Goal: Information Seeking & Learning: Learn about a topic

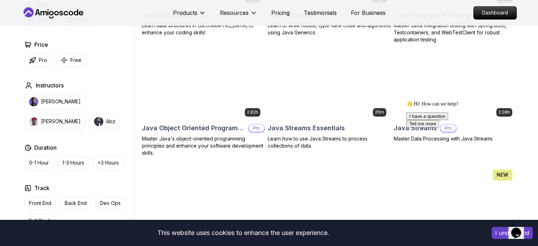
scroll to position [1062, 0]
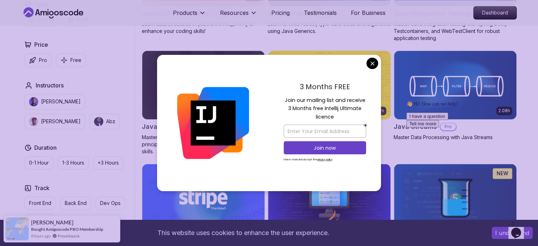
click at [372, 63] on body "This website uses cookies to enhance the user experience. I understand Products…" at bounding box center [269, 142] width 538 height 2408
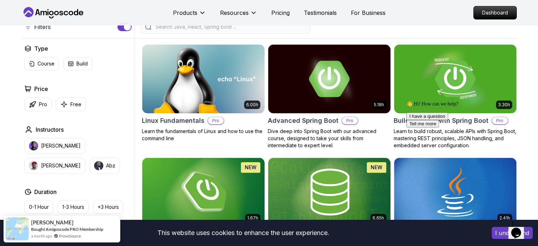
scroll to position [177, 0]
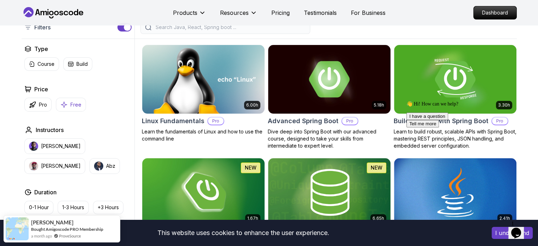
click at [77, 106] on p "Free" at bounding box center [75, 104] width 11 height 7
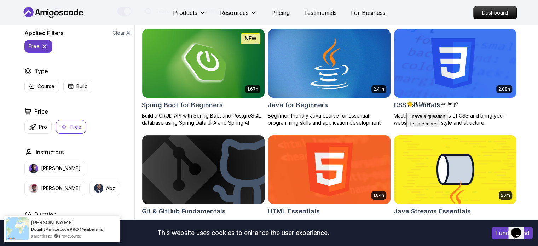
scroll to position [194, 0]
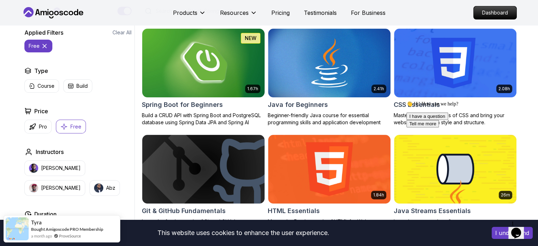
click at [228, 93] on img at bounding box center [203, 63] width 128 height 72
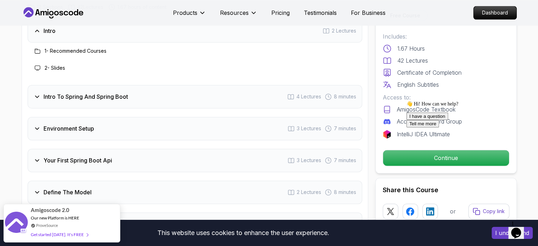
scroll to position [915, 0]
click at [262, 98] on div "Intro 2 Lectures 1 - Recommended Courses 2 - Slides Intro To Spring And Spring …" at bounding box center [195, 222] width 334 height 407
click at [238, 88] on div "Intro To Spring And Spring Boot 4 Lectures 8 minutes" at bounding box center [195, 96] width 334 height 23
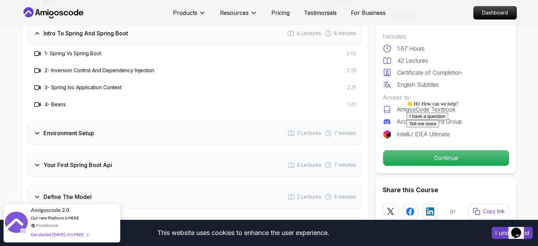
scroll to position [944, 0]
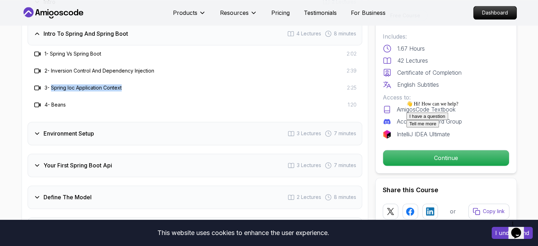
drag, startPoint x: 52, startPoint y: 77, endPoint x: 138, endPoint y: 80, distance: 85.6
click at [138, 83] on div "3 - Spring Ioc Application Context 2:25" at bounding box center [194, 87] width 323 height 8
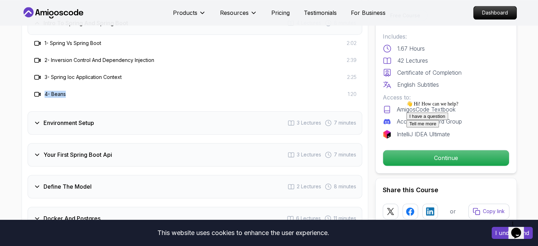
drag, startPoint x: 87, startPoint y: 75, endPoint x: 39, endPoint y: 78, distance: 48.6
click at [39, 86] on div "4 - Beans 1:20" at bounding box center [195, 94] width 334 height 17
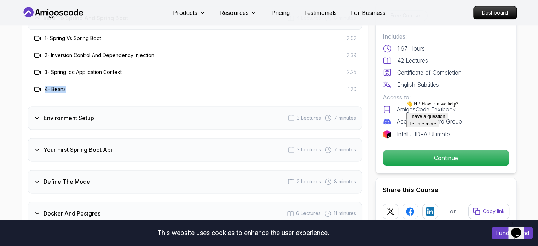
scroll to position [960, 0]
click at [105, 112] on div "Environment Setup 3 Lectures 7 minutes" at bounding box center [195, 117] width 334 height 23
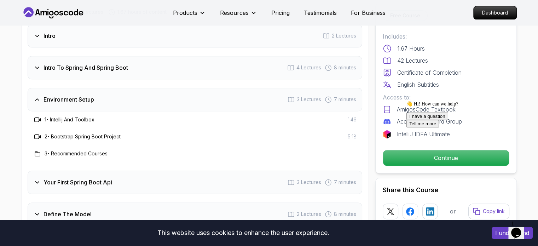
scroll to position [909, 0]
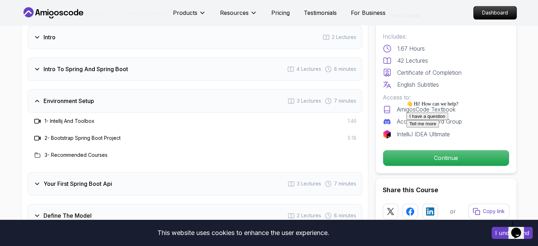
click at [119, 173] on div "Your First Spring Boot Api 3 Lectures 7 minutes" at bounding box center [195, 183] width 334 height 23
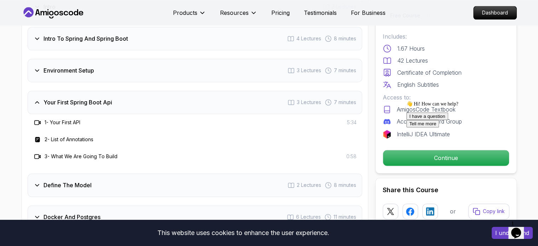
scroll to position [940, 0]
drag, startPoint x: 48, startPoint y: 109, endPoint x: 146, endPoint y: 125, distance: 99.4
click at [146, 125] on div "1 - Your First API 5:34 2 - List of Annotations 3 - What We Are Going To Build …" at bounding box center [195, 138] width 334 height 51
click at [140, 151] on div "3 - What We Are Going To Build 0:58" at bounding box center [194, 155] width 323 height 8
drag, startPoint x: 140, startPoint y: 144, endPoint x: 33, endPoint y: 144, distance: 106.8
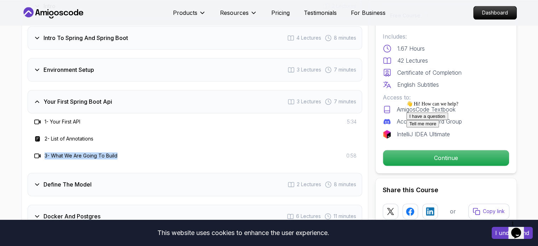
click at [33, 151] on div "3 - What We Are Going To Build 0:58" at bounding box center [194, 155] width 323 height 8
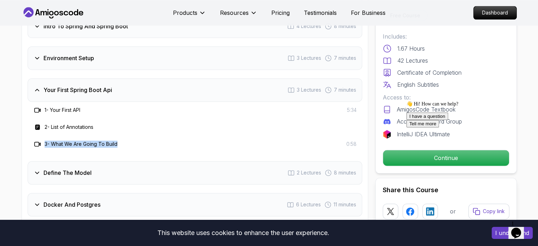
click at [108, 161] on div "Define The Model 2 Lectures 8 minutes" at bounding box center [195, 172] width 334 height 23
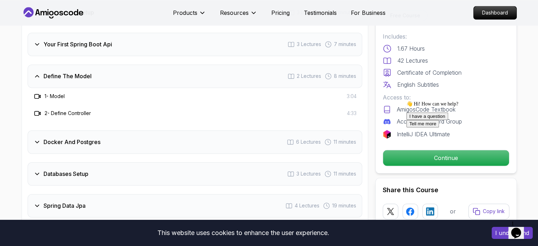
scroll to position [998, 0]
click at [118, 139] on div "Docker And Postgres 6 Lectures 11 minutes" at bounding box center [195, 140] width 334 height 23
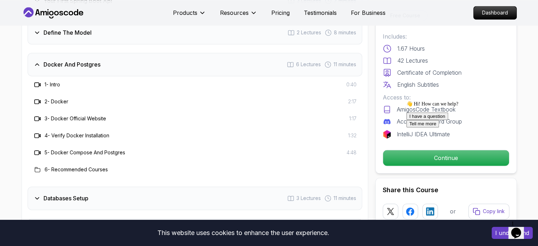
scroll to position [1041, 0]
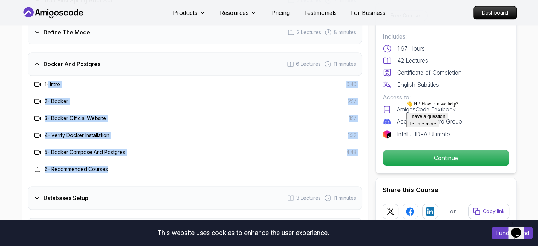
drag, startPoint x: 49, startPoint y: 72, endPoint x: 142, endPoint y: 156, distance: 125.2
click at [142, 156] on div "1 - Intro 0:40 2 - Docker 2:17 3 - Docker Official Website 1:17 4 - Verify Dock…" at bounding box center [195, 127] width 334 height 102
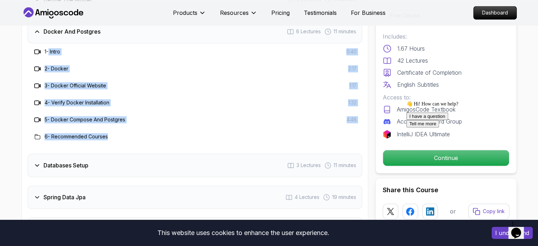
scroll to position [1073, 0]
click at [150, 153] on div "Databases Setup 3 Lectures 11 minutes" at bounding box center [195, 164] width 334 height 23
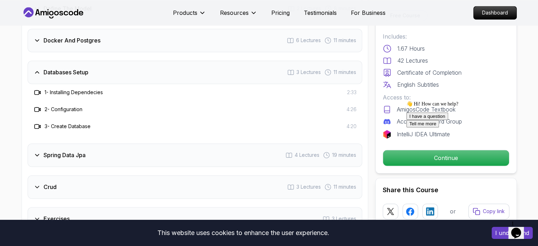
scroll to position [1080, 0]
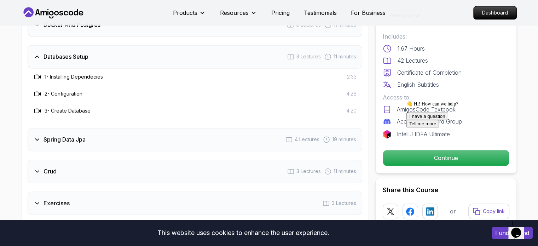
click at [103, 128] on div "Spring Data Jpa 4 Lectures 19 minutes" at bounding box center [195, 139] width 334 height 23
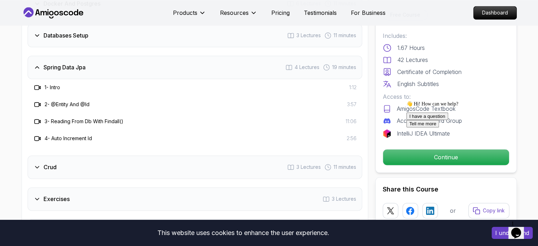
scroll to position [1102, 0]
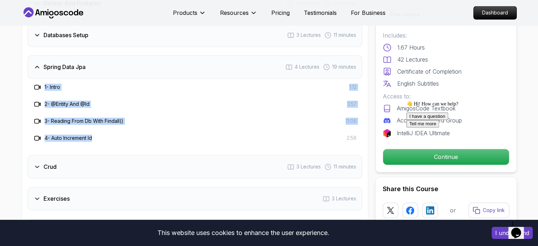
drag, startPoint x: 95, startPoint y: 124, endPoint x: 38, endPoint y: 77, distance: 74.4
click at [38, 78] on div "1 - Intro 1:12 2 - @Entity And @Id 3:57 3 - Reading From Db With Findall() 11:0…" at bounding box center [195, 112] width 334 height 68
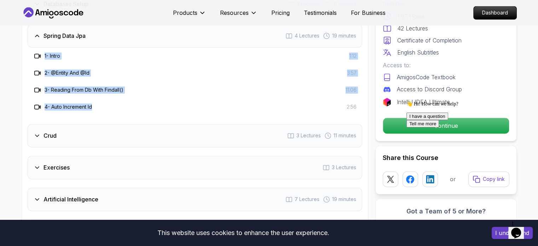
scroll to position [1134, 0]
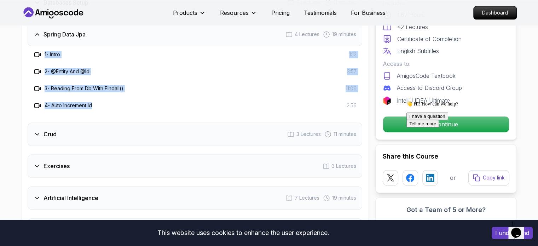
click at [118, 122] on div "Crud 3 Lectures 11 minutes" at bounding box center [195, 133] width 334 height 23
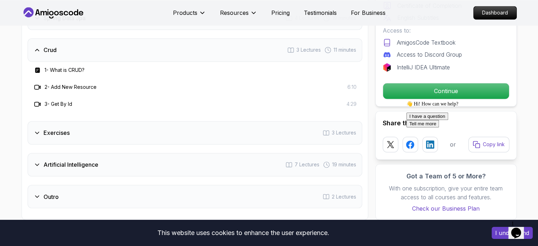
scroll to position [1151, 0]
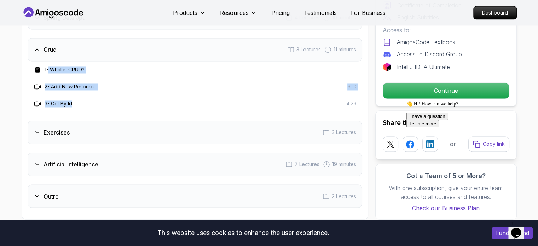
drag, startPoint x: 48, startPoint y: 56, endPoint x: 104, endPoint y: 88, distance: 65.2
click at [104, 88] on div "1 - What is CRUD? 2 - Add New Resource 6:10 3 - Get By Id 4:29" at bounding box center [195, 86] width 334 height 51
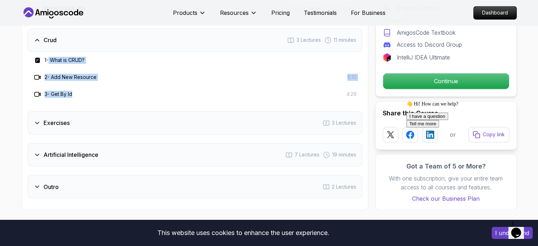
scroll to position [1162, 0]
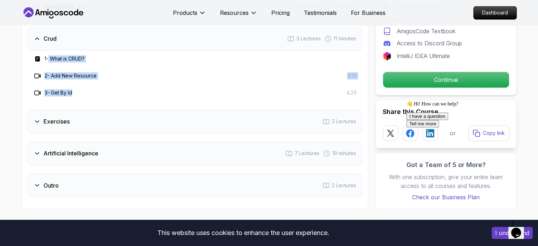
click at [94, 110] on div "Exercises 3 Lectures" at bounding box center [195, 121] width 334 height 23
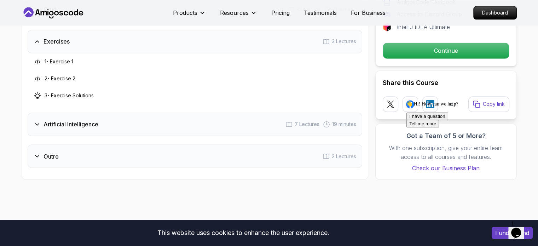
scroll to position [1193, 0]
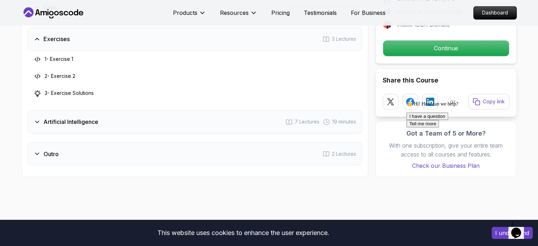
click at [89, 117] on h3 "Artificial Intelligence" at bounding box center [70, 121] width 55 height 8
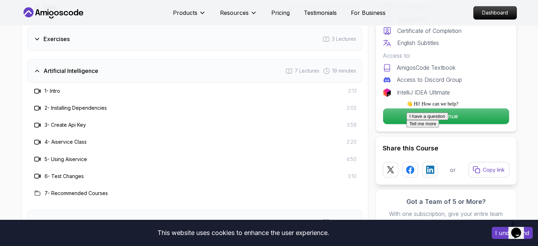
scroll to position [1197, 0]
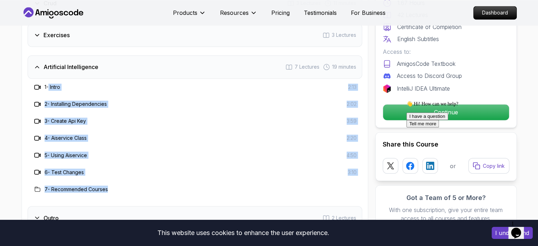
drag, startPoint x: 48, startPoint y: 76, endPoint x: 124, endPoint y: 172, distance: 122.3
click at [124, 172] on div "1 - Intro 2:13 2 - Installing Dependencies 2:02 3 - Create Api Key 3:59 4 - Ais…" at bounding box center [195, 137] width 334 height 119
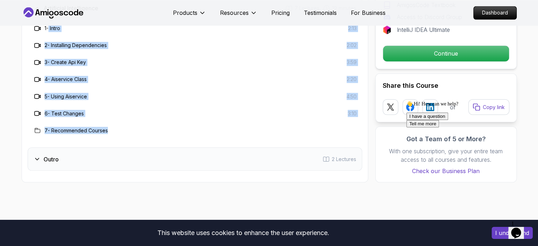
scroll to position [1256, 0]
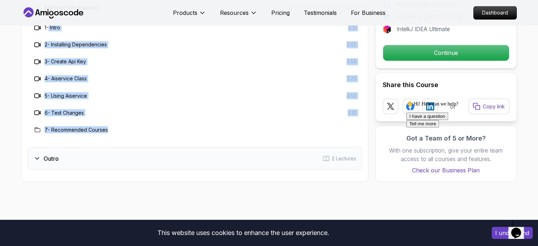
click at [119, 151] on div "Outro 2 Lectures" at bounding box center [195, 157] width 334 height 23
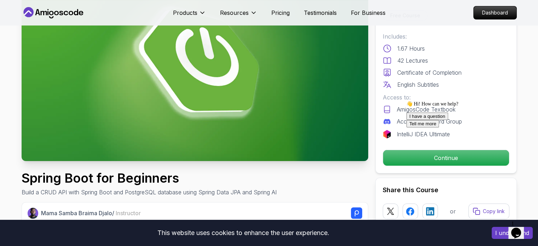
scroll to position [76, 0]
